Goal: Task Accomplishment & Management: Manage account settings

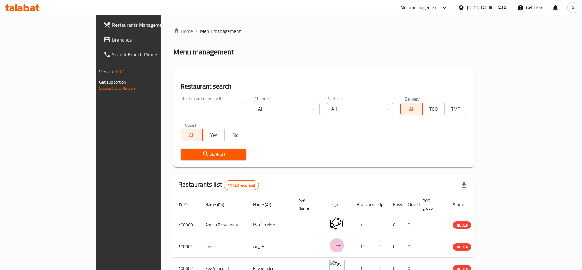
drag, startPoint x: 31, startPoint y: 3, endPoint x: 29, endPoint y: 9, distance: 5.6
click at [29, 9] on div at bounding box center [22, 8] width 45 height 12
click at [29, 9] on icon at bounding box center [27, 7] width 6 height 7
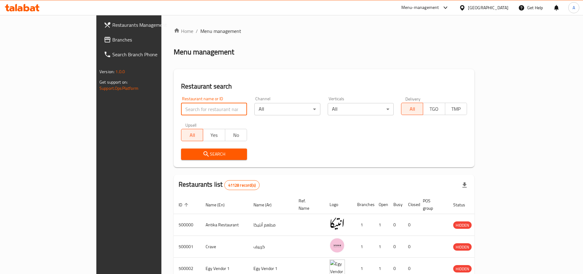
click at [181, 111] on input "search" at bounding box center [214, 109] width 66 height 12
paste input "724147"
type input "724147"
click button "Search" at bounding box center [214, 153] width 66 height 11
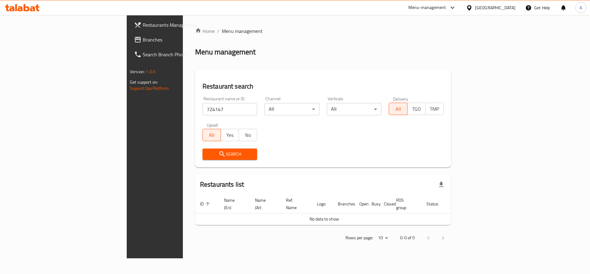
click at [34, 10] on icon at bounding box center [32, 8] width 5 height 5
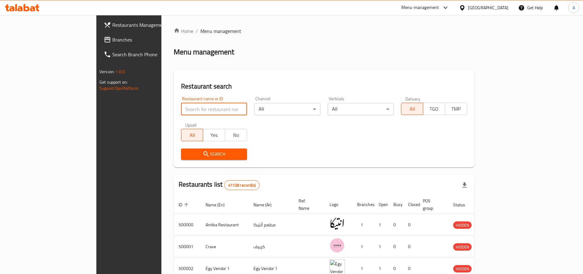
click at [181, 106] on input "search" at bounding box center [214, 109] width 66 height 12
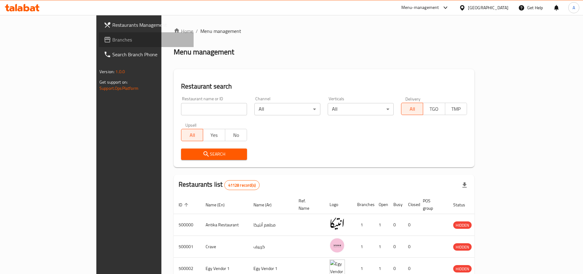
click at [112, 41] on span "Branches" at bounding box center [150, 39] width 76 height 7
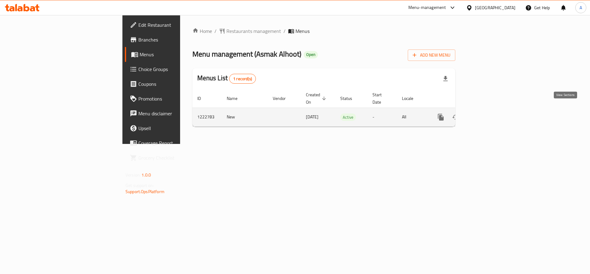
click at [489, 113] on icon "enhanced table" at bounding box center [485, 116] width 7 height 7
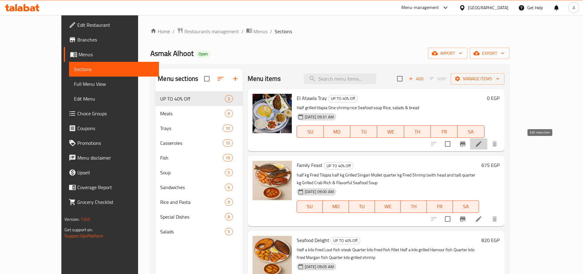
click at [483, 146] on icon at bounding box center [478, 143] width 7 height 7
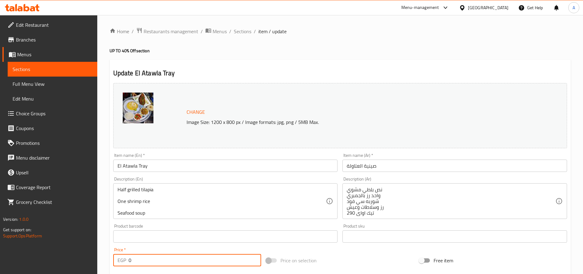
click at [232, 256] on input "0" at bounding box center [195, 260] width 133 height 12
paste input "361.1111111111111"
type input "361.1111111111111"
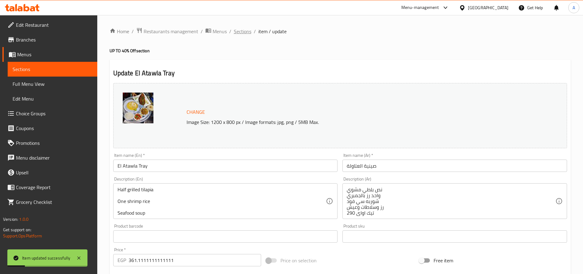
click at [247, 28] on span "Sections" at bounding box center [243, 31] width 18 height 7
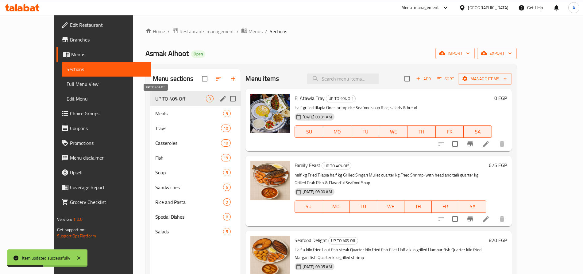
click at [187, 97] on span "UP TO 40% Off" at bounding box center [180, 98] width 51 height 7
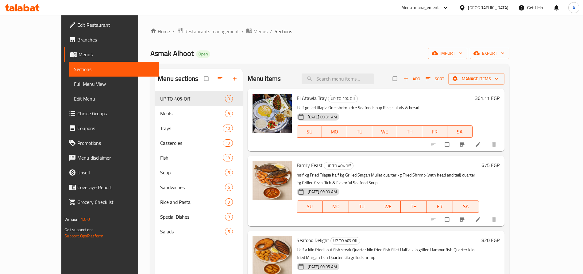
click at [26, 8] on icon at bounding box center [22, 7] width 35 height 7
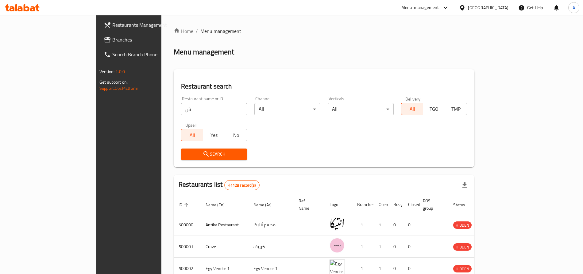
click at [183, 113] on input "ش" at bounding box center [214, 109] width 66 height 12
type input "ش"
type input "Asmak Alhoot"
click button "Search" at bounding box center [214, 153] width 66 height 11
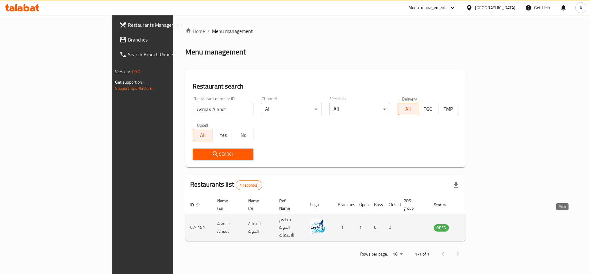
click at [474, 224] on icon "enhanced table" at bounding box center [469, 227] width 7 height 7
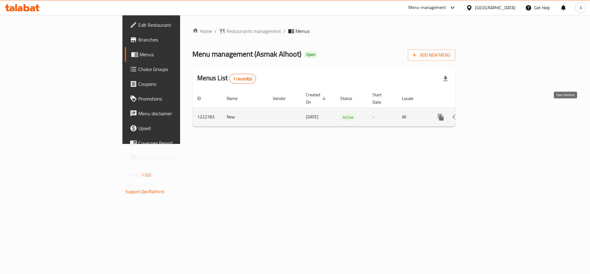
click at [489, 113] on icon "enhanced table" at bounding box center [485, 116] width 7 height 7
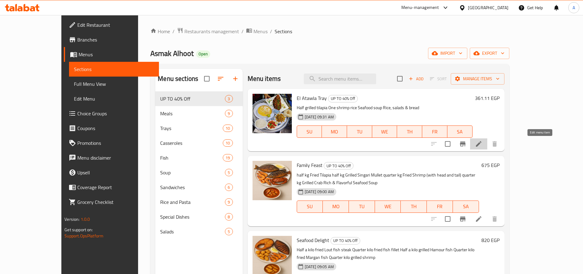
click at [483, 141] on icon at bounding box center [478, 143] width 7 height 7
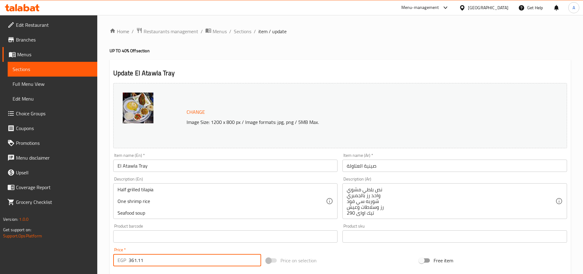
click at [200, 257] on input "361.11" at bounding box center [195, 260] width 133 height 12
type input "360"
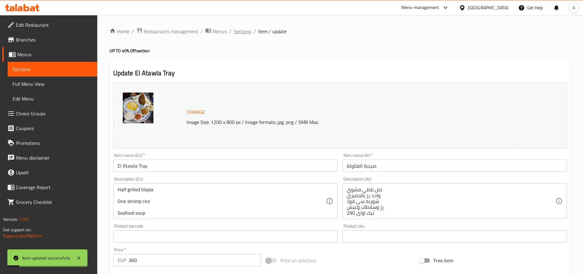
click at [242, 32] on span "Sections" at bounding box center [243, 31] width 18 height 7
